Goal: Entertainment & Leisure: Consume media (video, audio)

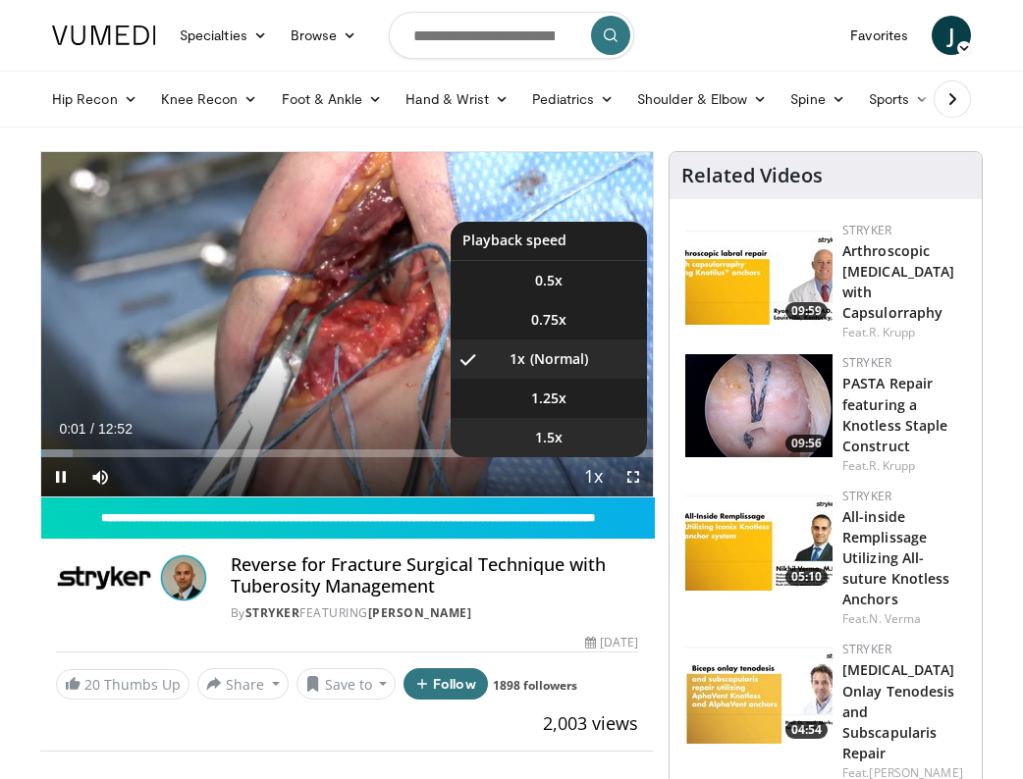
click at [540, 428] on span "1.5x" at bounding box center [548, 438] width 27 height 20
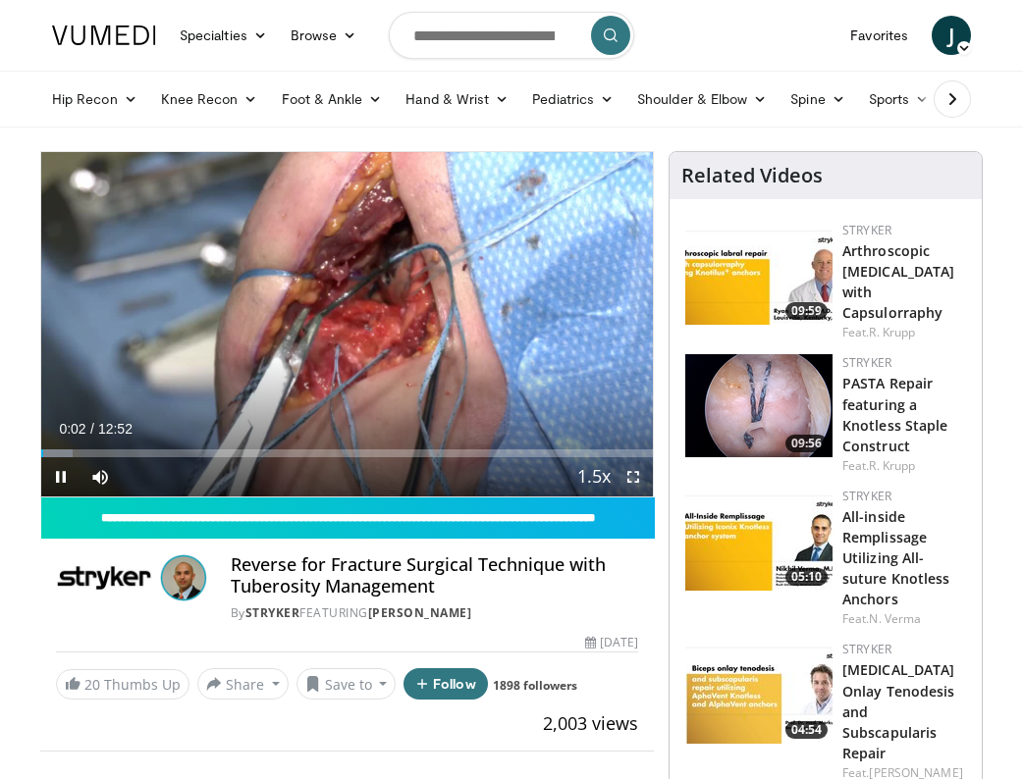
click at [636, 483] on span "Video Player" at bounding box center [633, 476] width 39 height 39
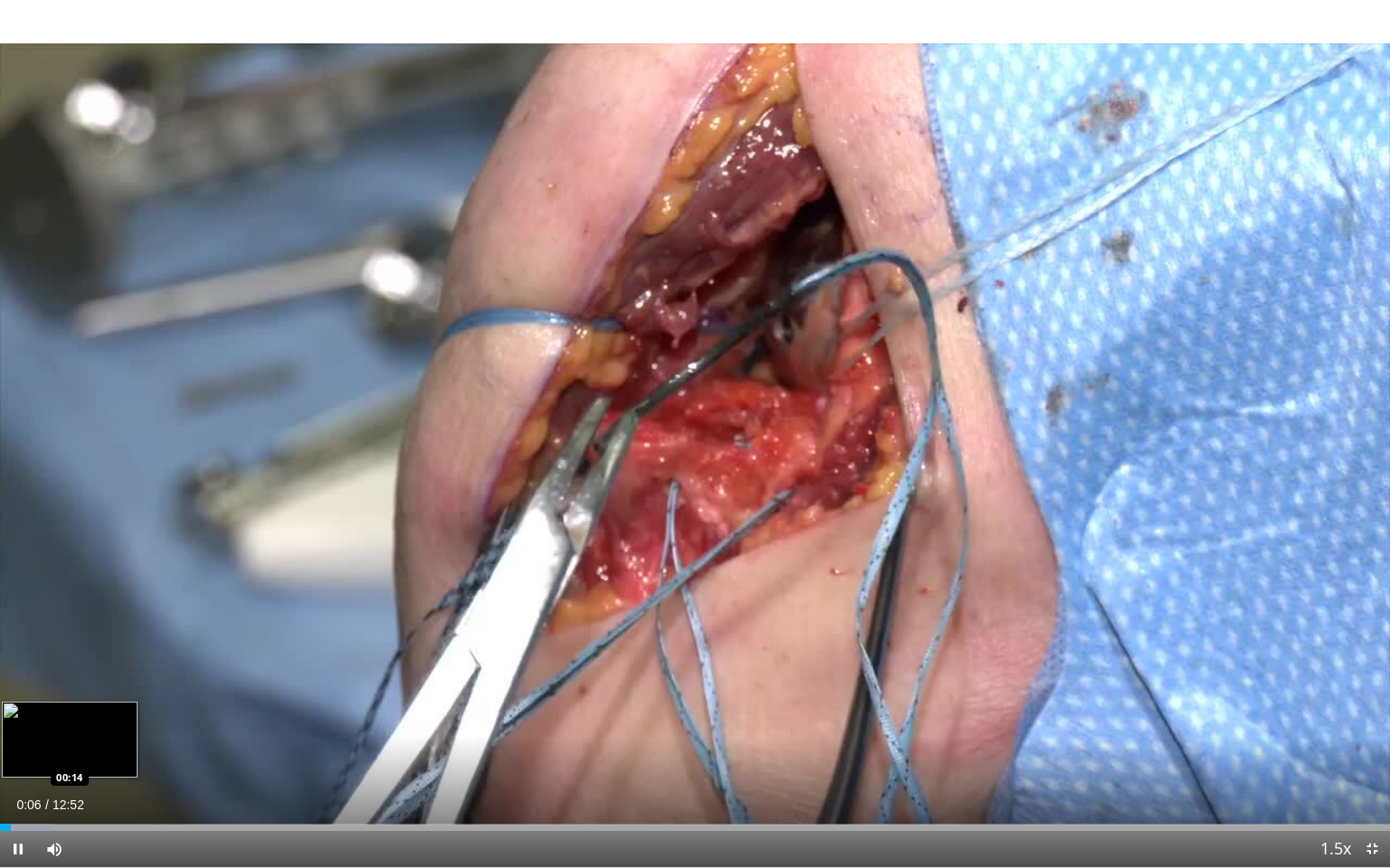
click at [25, 717] on div "Loaded : 3.89% 00:06 00:14" at bounding box center [695, 823] width 1390 height 18
click at [71, 717] on div "Loaded : 7.77% 00:39 00:38" at bounding box center [695, 823] width 1390 height 18
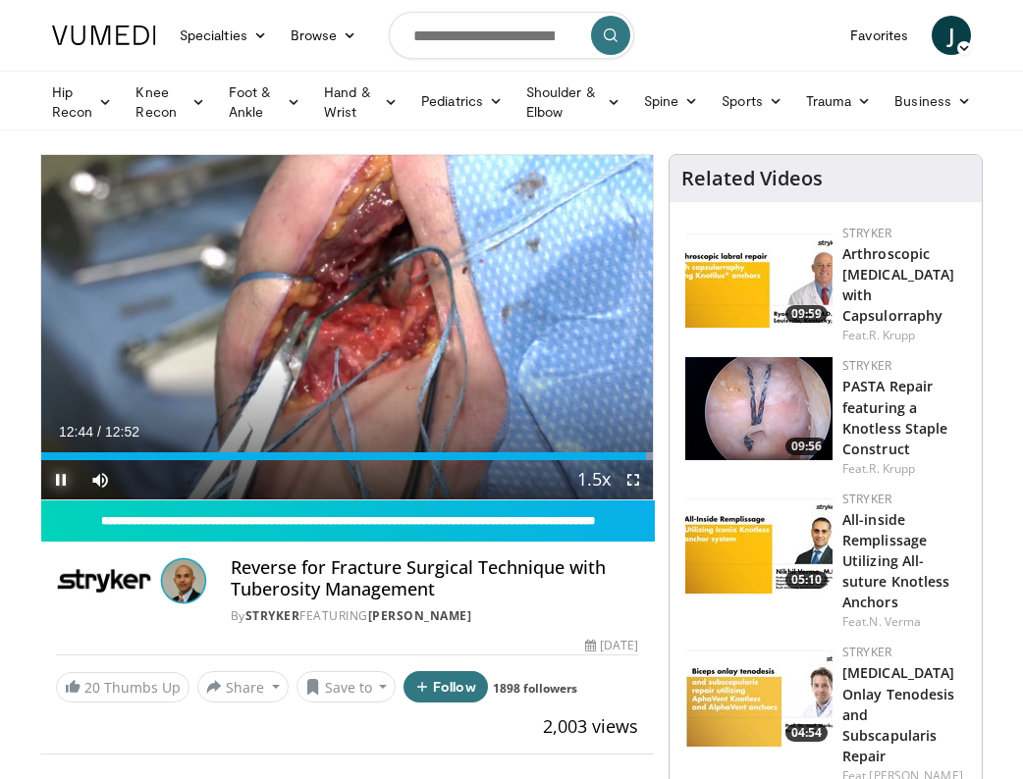
click at [61, 479] on span "Video Player" at bounding box center [60, 479] width 39 height 39
click at [435, 624] on div "Reverse for Fracture Surgical Technique with Tuberosity Management By Stryker F…" at bounding box center [347, 585] width 614 height 87
click at [421, 613] on link "[PERSON_NAME]" at bounding box center [420, 616] width 104 height 17
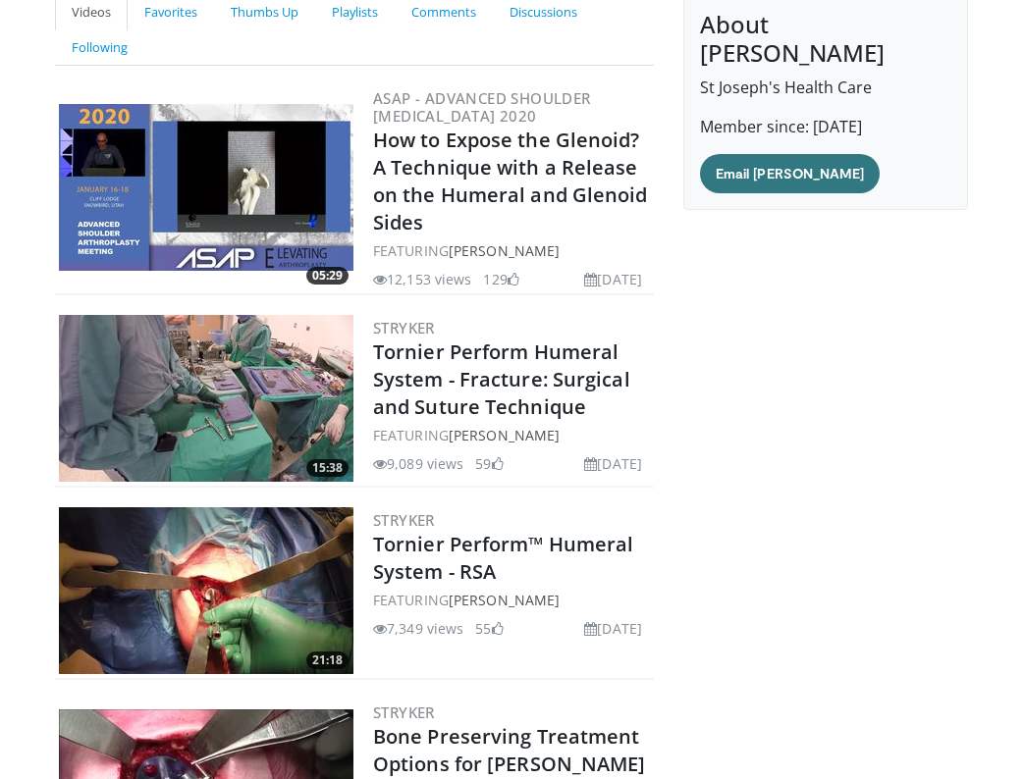
scroll to position [216, 0]
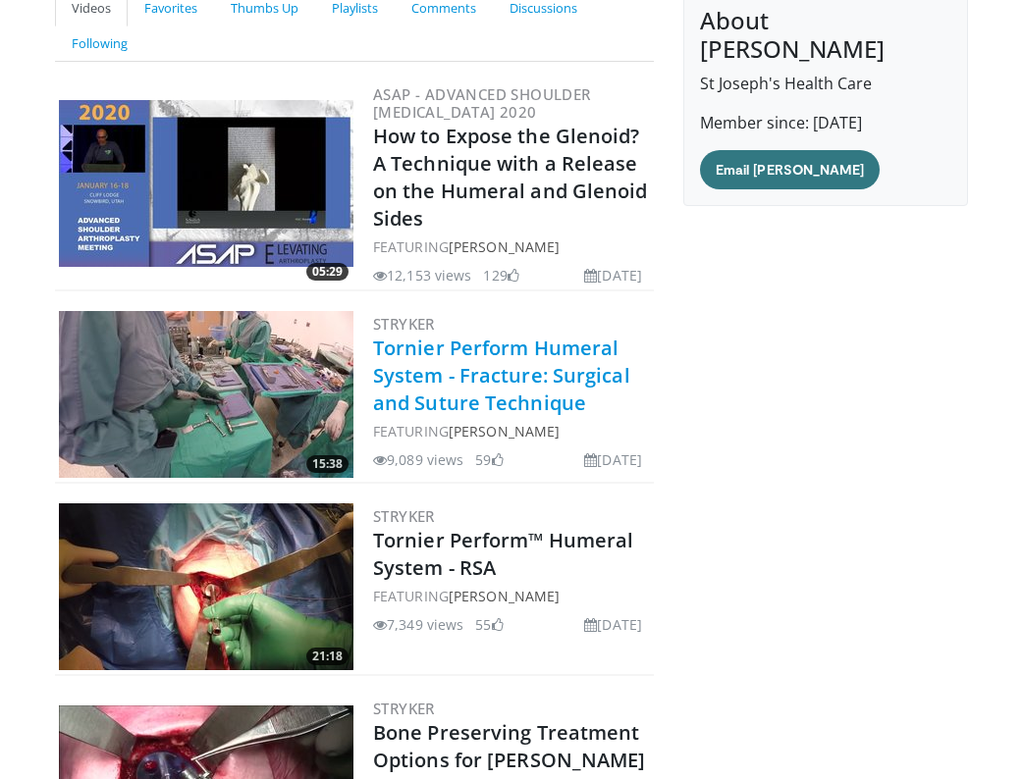
click at [425, 385] on link "Tornier Perform Humeral System - Fracture: Surgical and Suture Technique" at bounding box center [501, 375] width 257 height 81
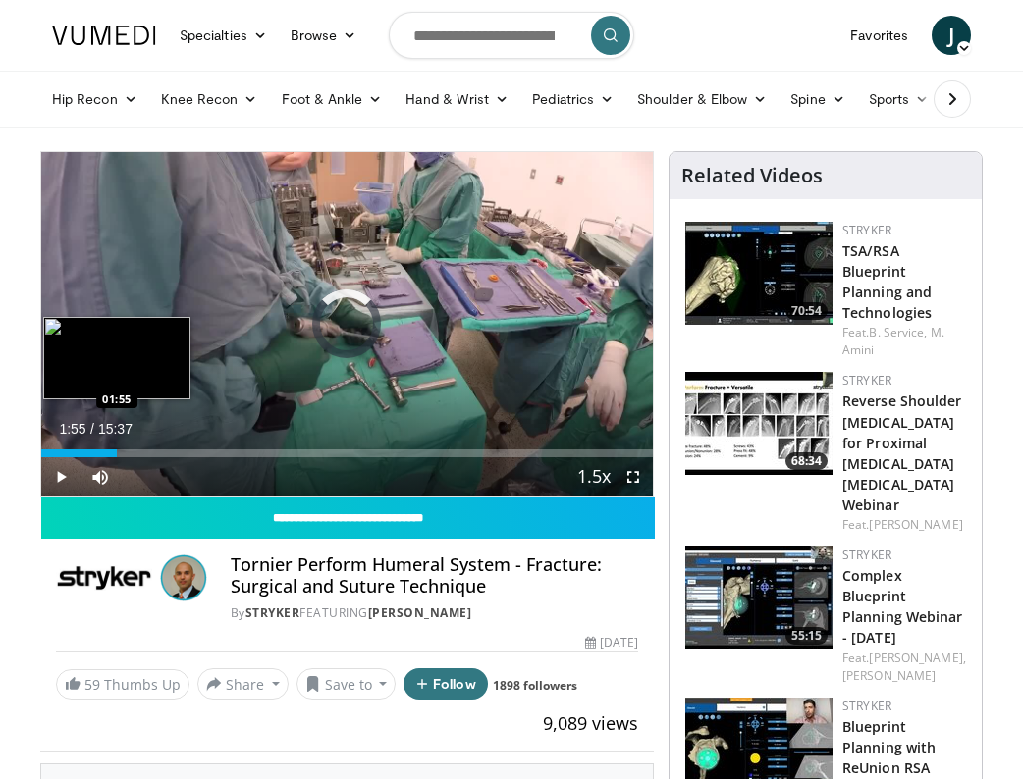
click at [116, 447] on div "Loaded : 4.22% 01:55 01:55" at bounding box center [347, 448] width 612 height 19
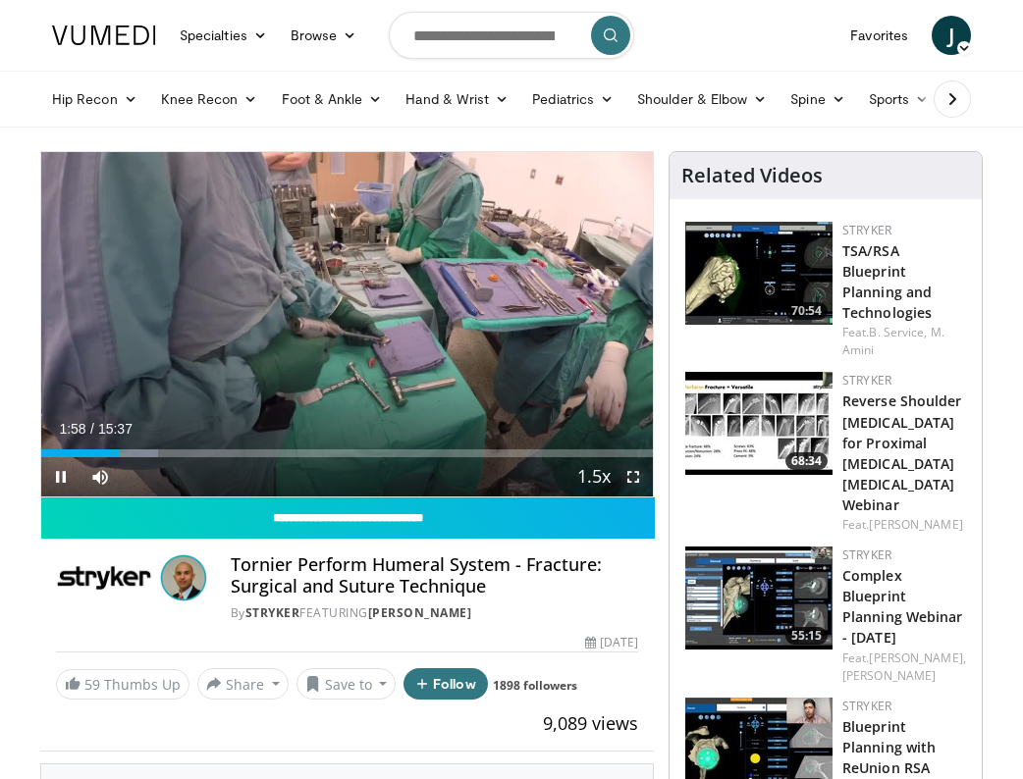
click at [623, 475] on span "Video Player" at bounding box center [633, 476] width 39 height 39
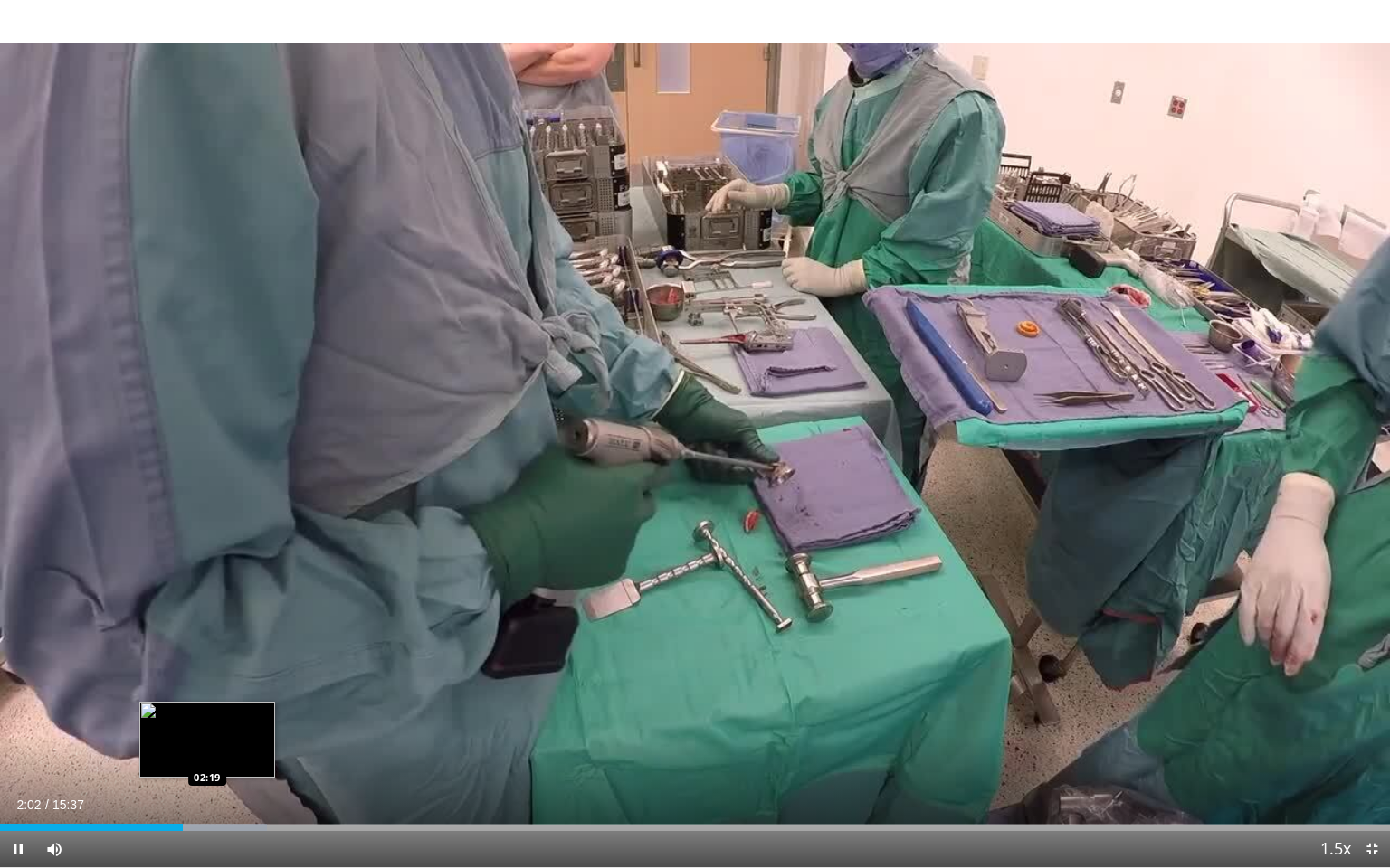
click at [207, 717] on div "Loaded : 19.21% 02:03 02:19" at bounding box center [695, 823] width 1390 height 18
click at [241, 717] on div "Loaded : 22.21% 02:22 02:42" at bounding box center [695, 823] width 1390 height 18
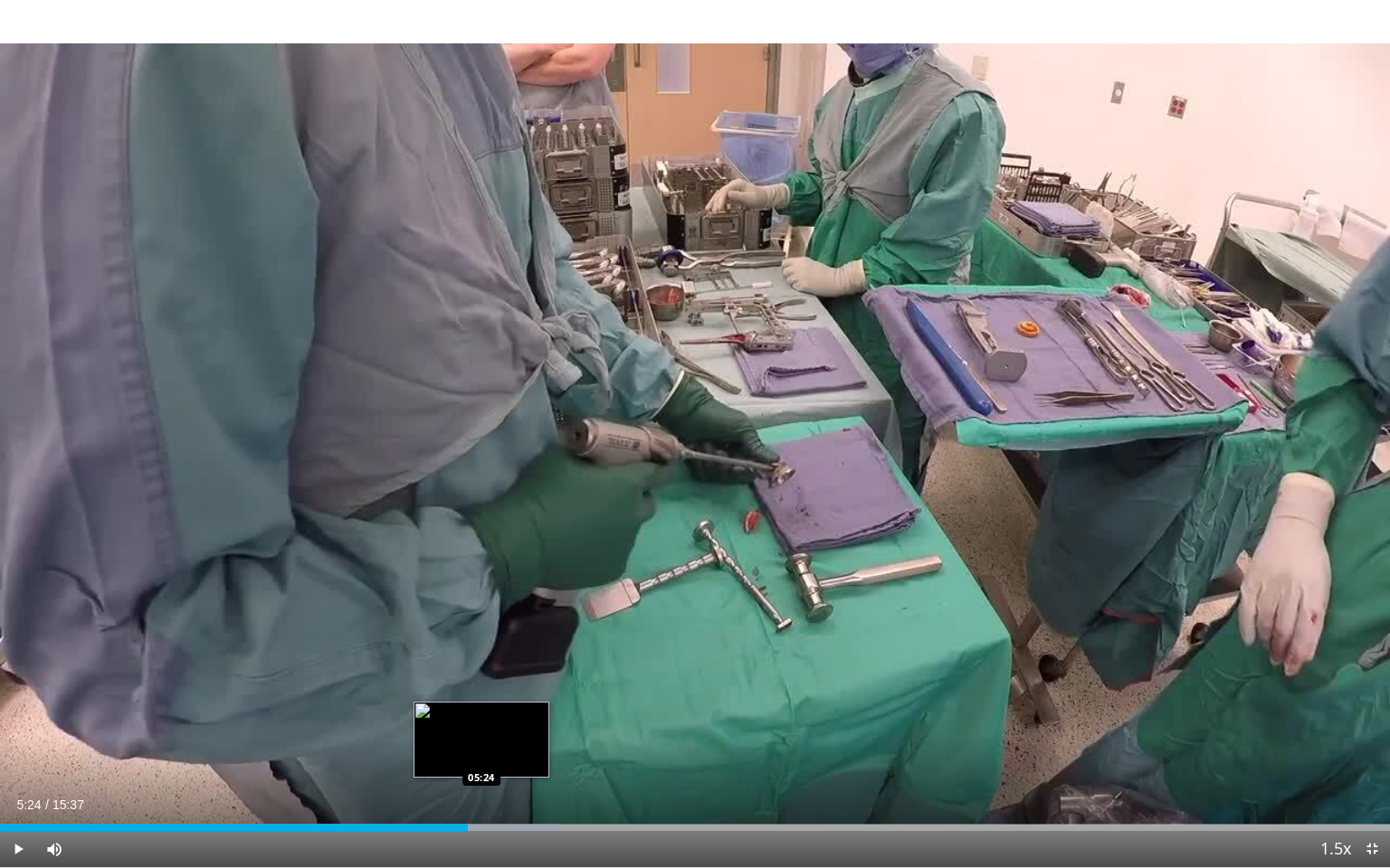
click at [480, 717] on div "Loaded : 40.19% 05:24 05:24" at bounding box center [695, 823] width 1390 height 18
click at [512, 717] on div "Progress Bar" at bounding box center [505, 827] width 134 height 7
click at [544, 717] on div "Progress Bar" at bounding box center [536, 827] width 134 height 7
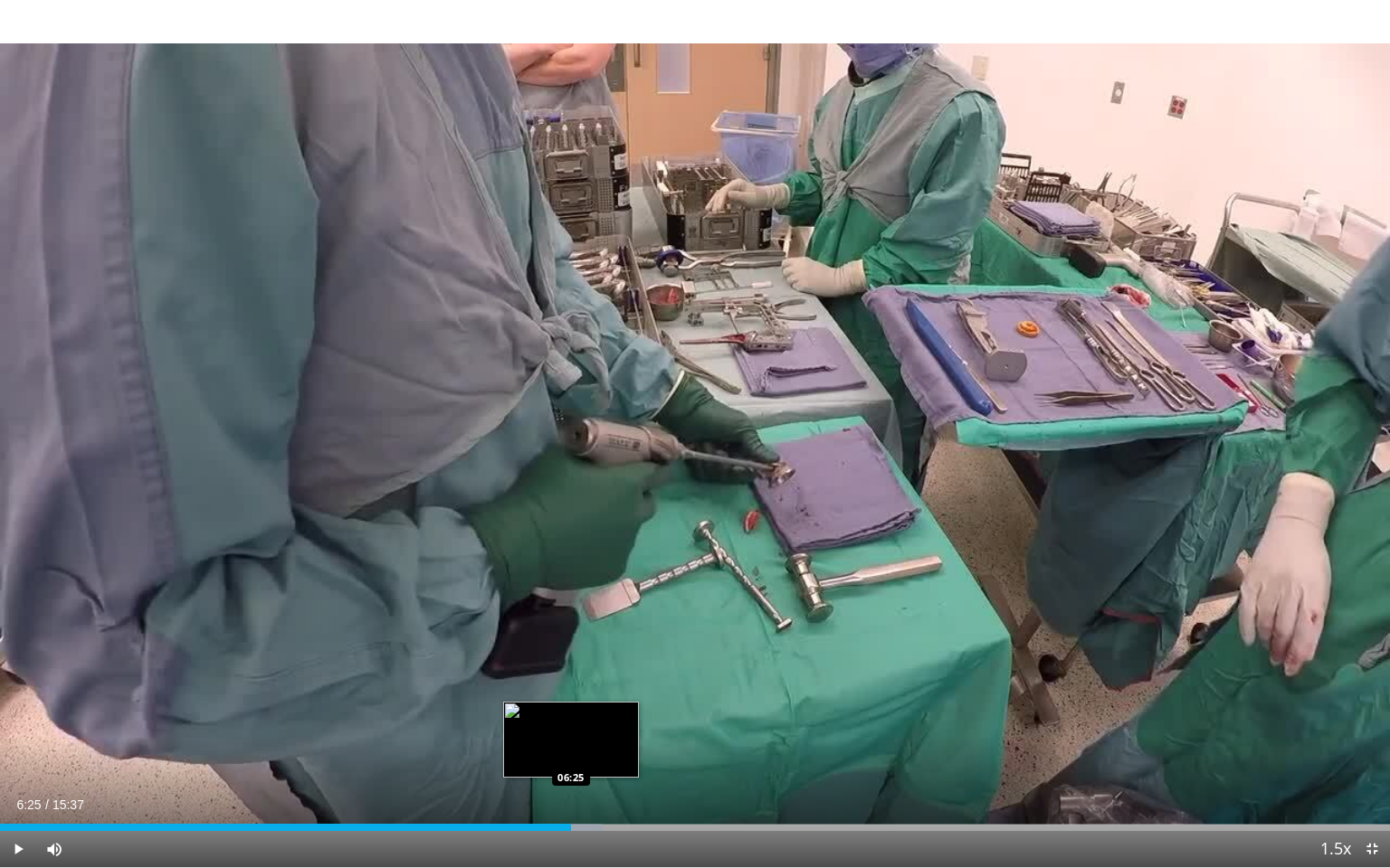
click at [571, 717] on div "Progress Bar" at bounding box center [552, 827] width 101 height 7
click at [614, 717] on div "Progress Bar" at bounding box center [572, 827] width 89 height 7
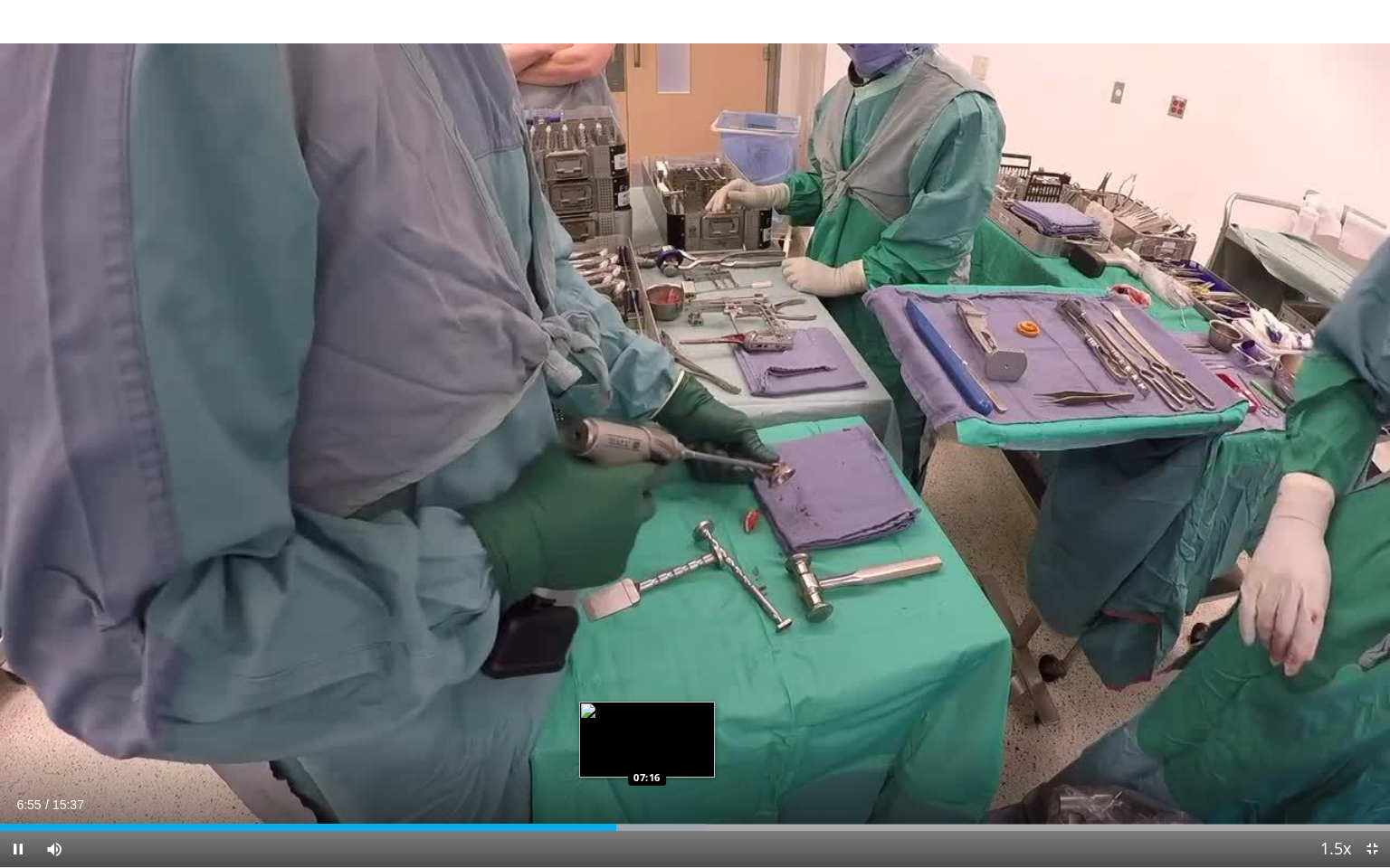
click at [646, 717] on div "Loaded : 50.77% 06:55 07:16" at bounding box center [695, 827] width 1390 height 7
click at [672, 717] on div "Loaded : 53.37% 07:21 07:32" at bounding box center [695, 823] width 1390 height 18
click at [705, 717] on div "Loaded : 55.00% 07:36 07:55" at bounding box center [695, 823] width 1390 height 18
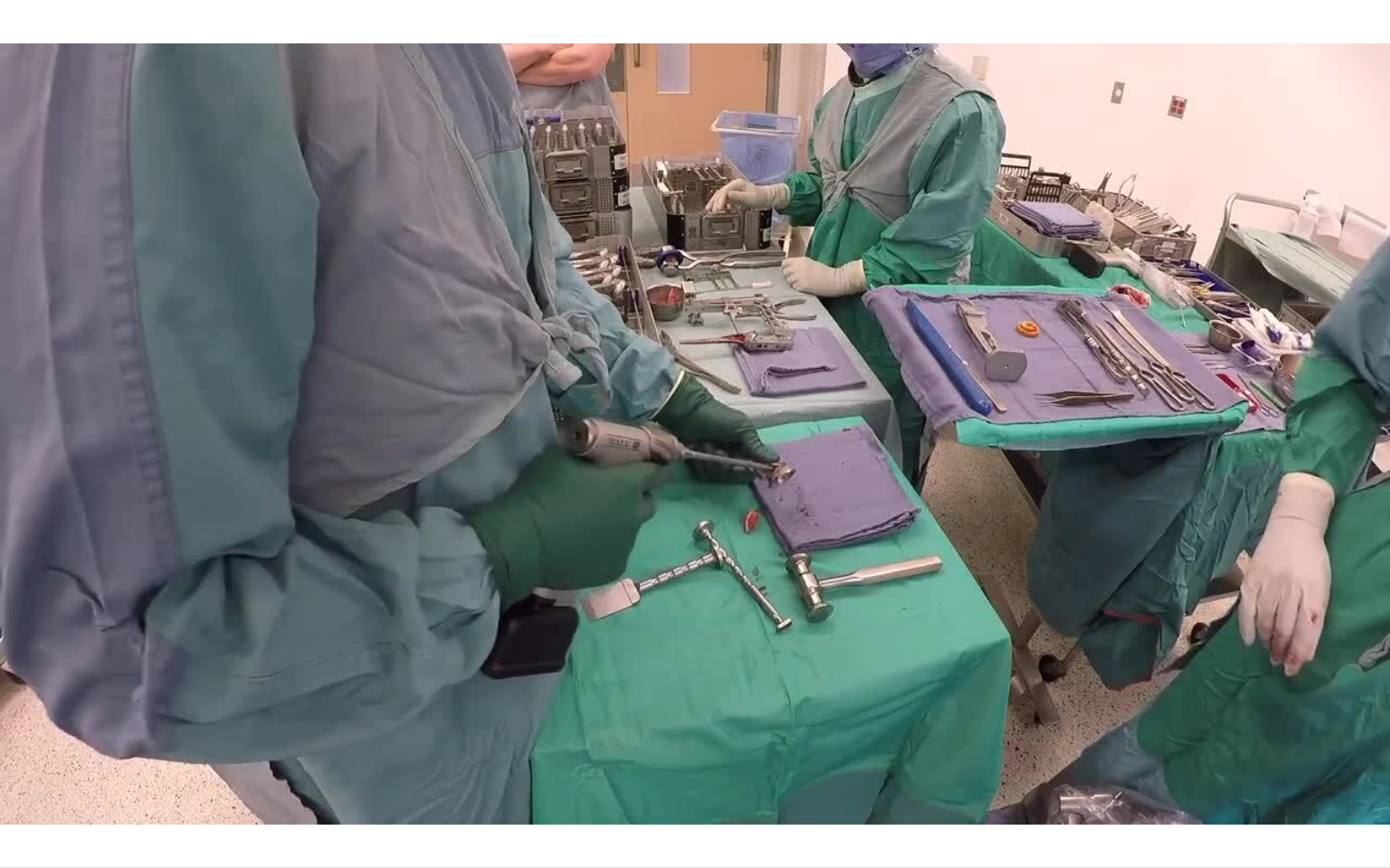
click at [733, 717] on video-js "**********" at bounding box center [695, 434] width 1390 height 868
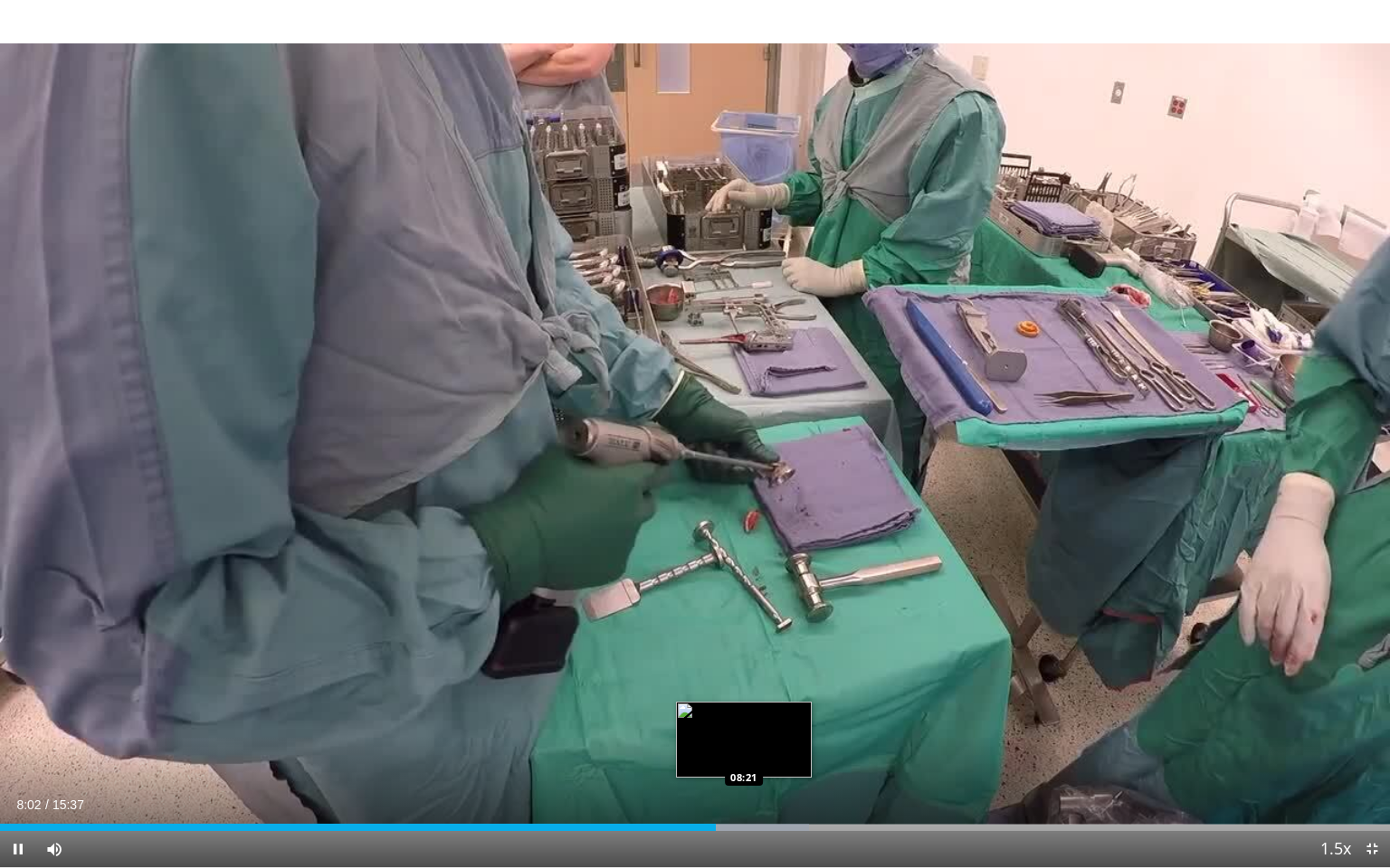
click at [745, 717] on div "Progress Bar" at bounding box center [738, 827] width 137 height 7
click at [762, 717] on div "Progress Bar" at bounding box center [756, 827] width 105 height 7
click at [795, 717] on div "Progress Bar" at bounding box center [789, 827] width 141 height 7
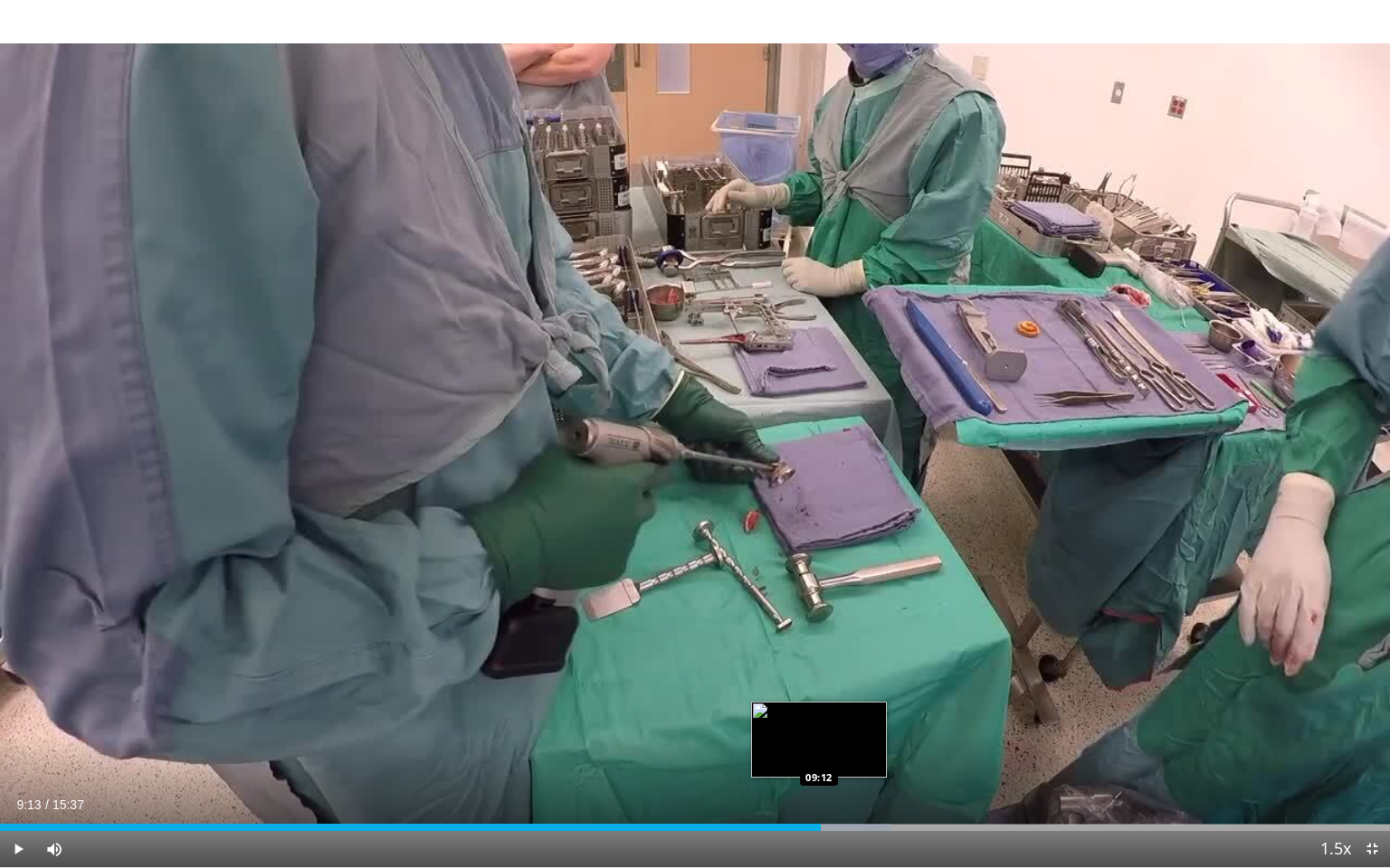
click at [819, 717] on div "Loaded : 64.05% 09:13 09:12" at bounding box center [695, 827] width 1390 height 7
click at [857, 717] on div "Progress Bar" at bounding box center [849, 827] width 139 height 7
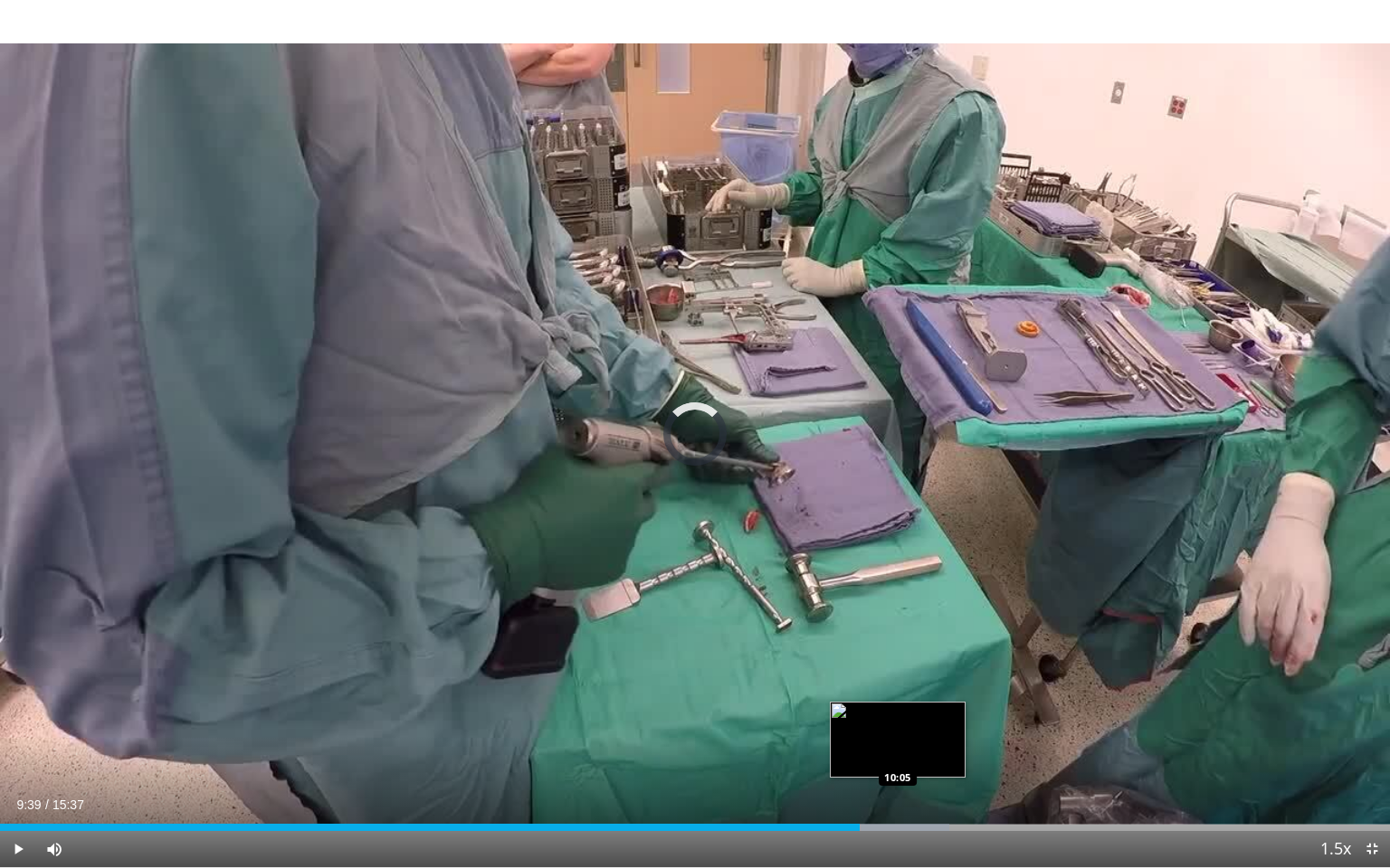
click at [898, 717] on div "Progress Bar" at bounding box center [881, 827] width 135 height 7
click at [925, 717] on div "Loaded : 69.81% 10:23 10:23" at bounding box center [695, 827] width 1390 height 7
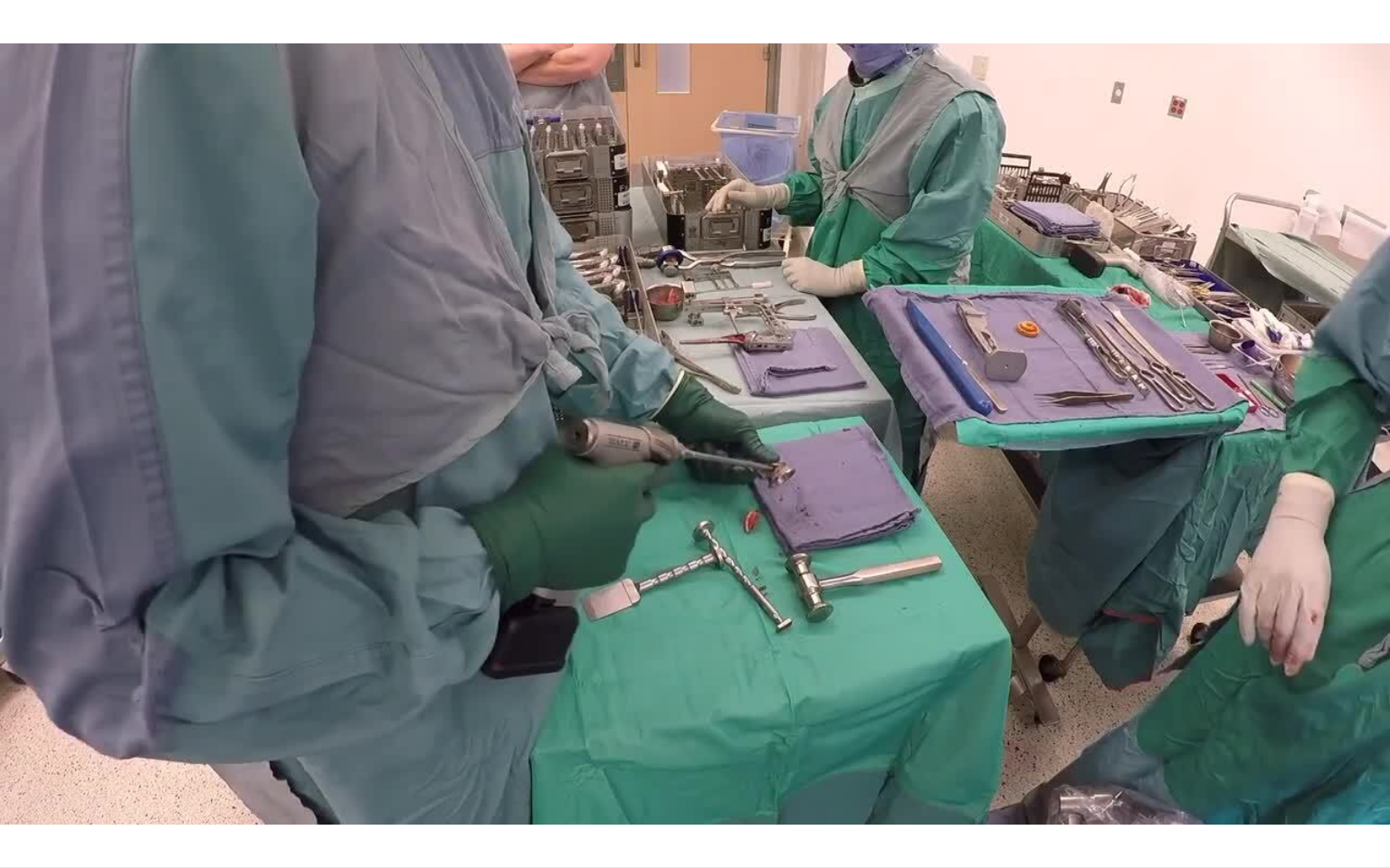
click at [956, 717] on div "Progress Bar" at bounding box center [937, 864] width 113 height 7
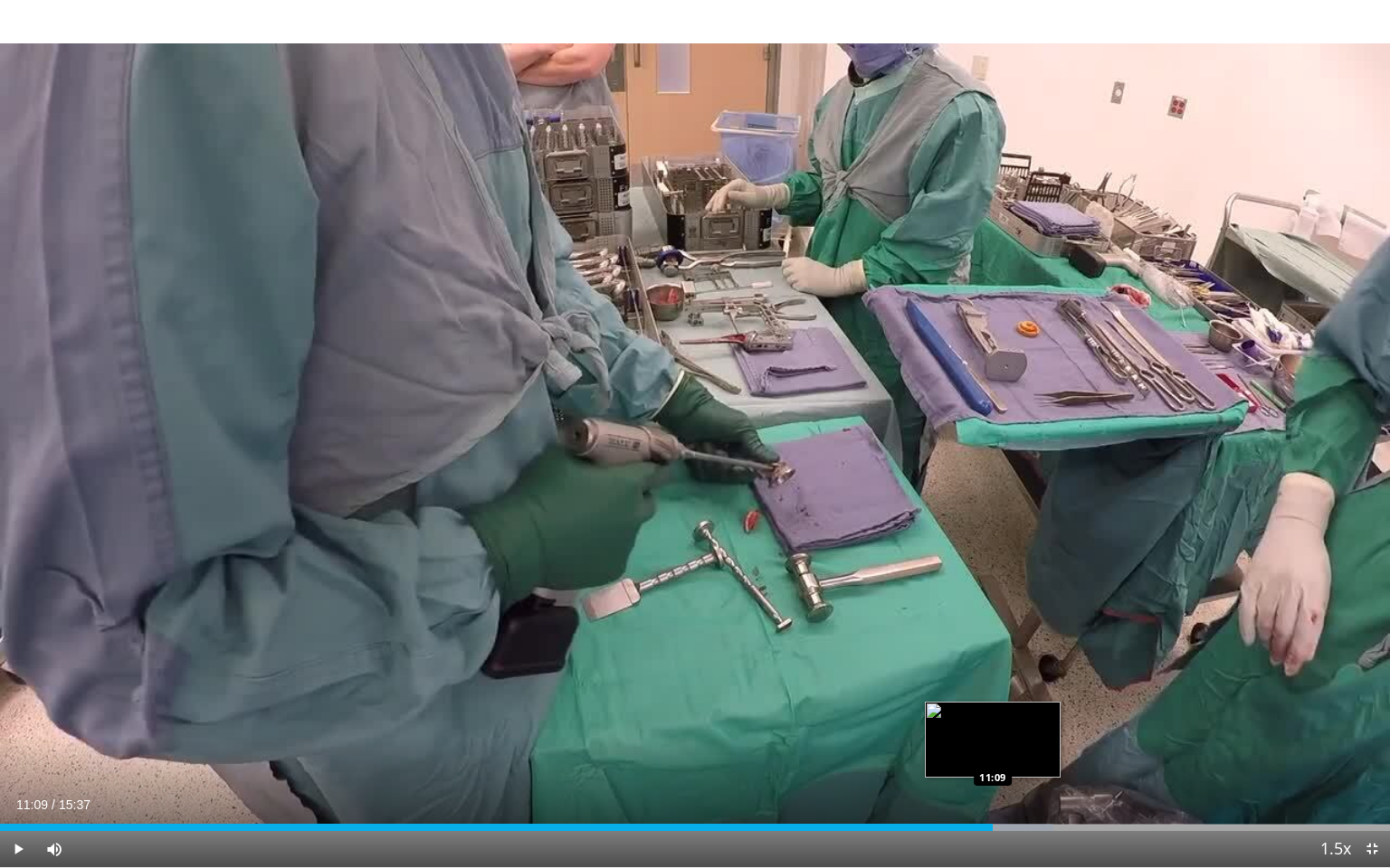
click at [956, 717] on div "Loaded : 75.79% 11:09 11:09" at bounding box center [695, 827] width 1390 height 7
